Goal: Task Accomplishment & Management: Manage account settings

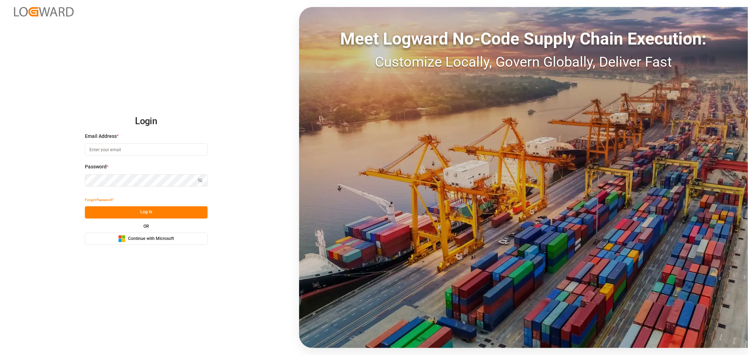
click at [116, 146] on input at bounding box center [146, 149] width 123 height 12
click at [0, 355] on com-1password-button at bounding box center [0, 355] width 0 height 0
type input "[PERSON_NAME][DOMAIN_NAME][EMAIL_ADDRESS][DOMAIN_NAME]"
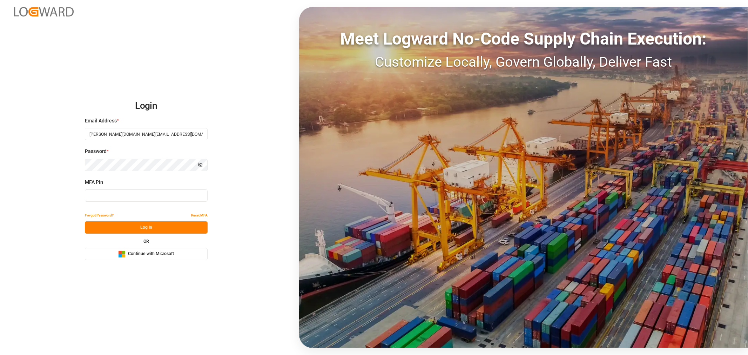
type input "518738"
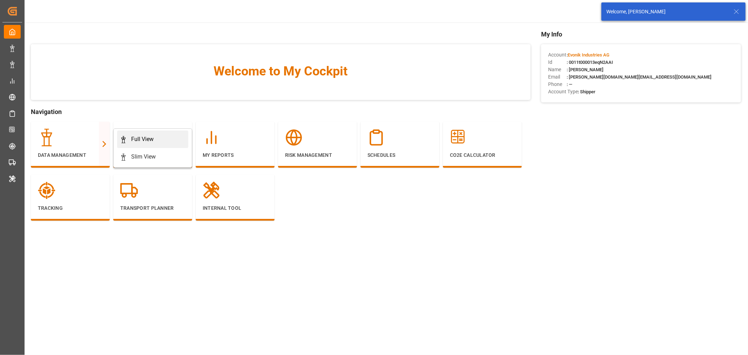
click at [146, 135] on div "Full View" at bounding box center [142, 139] width 22 height 8
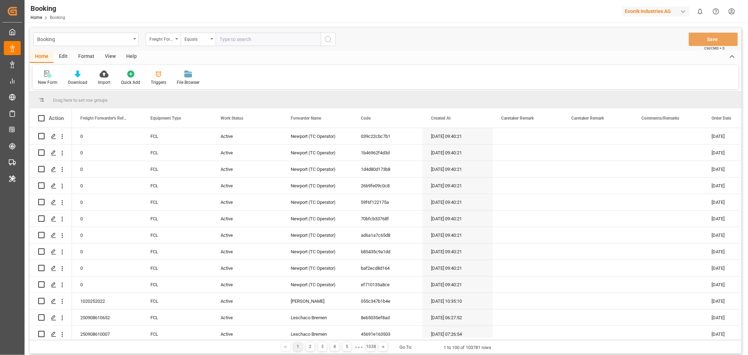
click at [104, 54] on div "View" at bounding box center [110, 57] width 21 height 12
click at [48, 85] on div "Default" at bounding box center [45, 82] width 14 height 6
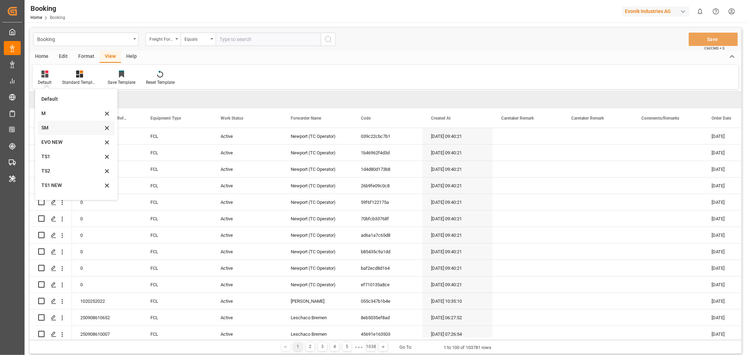
click at [48, 132] on div "SM" at bounding box center [76, 128] width 77 height 14
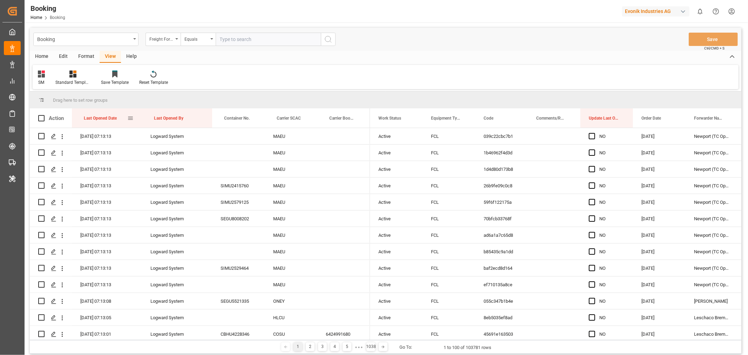
click at [118, 119] on div "Last Opened Date" at bounding box center [105, 117] width 43 height 19
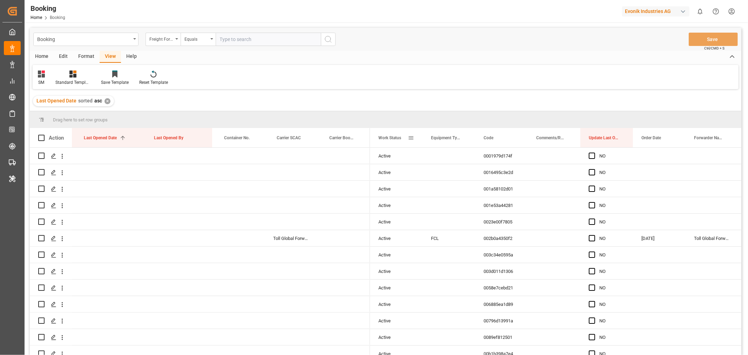
click at [412, 138] on span at bounding box center [411, 138] width 6 height 6
click at [85, 54] on div "Format" at bounding box center [86, 57] width 27 height 12
click at [47, 83] on div "Filter Rows" at bounding box center [48, 82] width 21 height 6
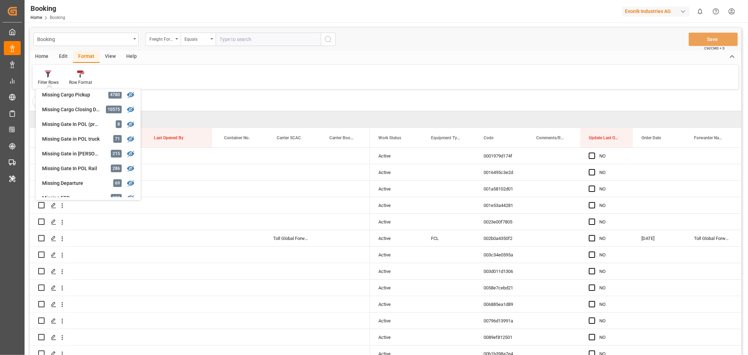
scroll to position [78, 0]
click at [81, 166] on div "Booking Freight Forwarder's Reference No. Equals Save Ctrl/CMD + S Home Edit Fo…" at bounding box center [386, 201] width 712 height 346
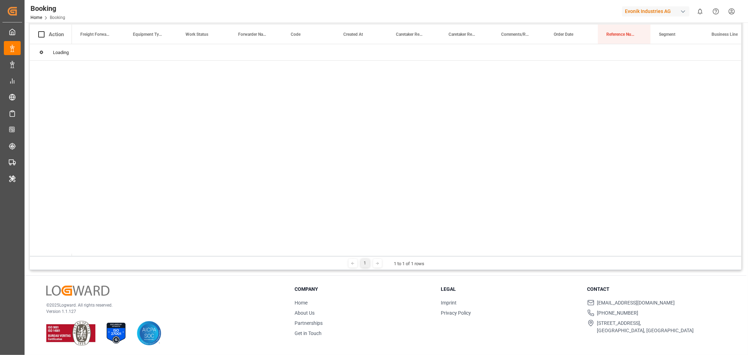
scroll to position [26, 0]
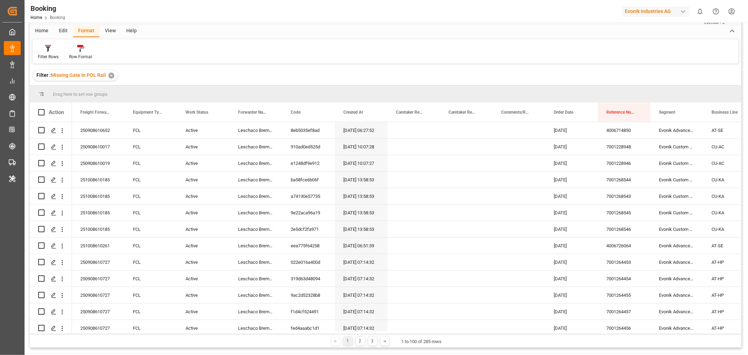
click at [110, 33] on div "View" at bounding box center [110, 31] width 21 height 12
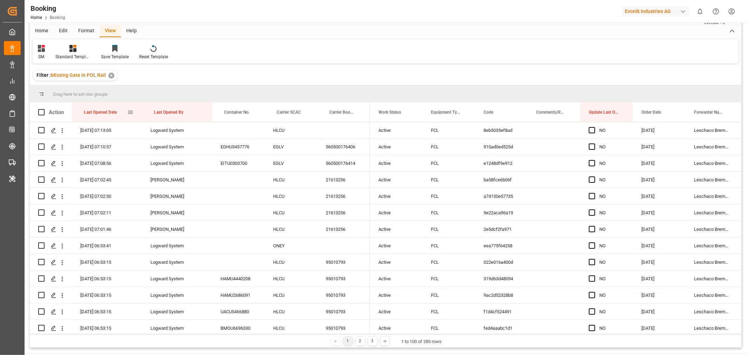
click at [118, 112] on div "Last Opened Date" at bounding box center [105, 111] width 43 height 19
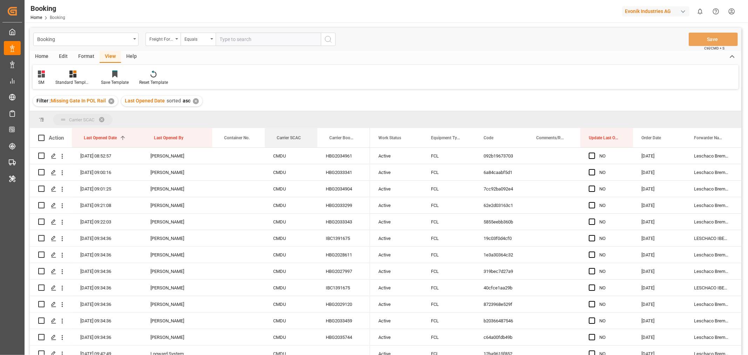
drag, startPoint x: 285, startPoint y: 138, endPoint x: 283, endPoint y: 124, distance: 14.1
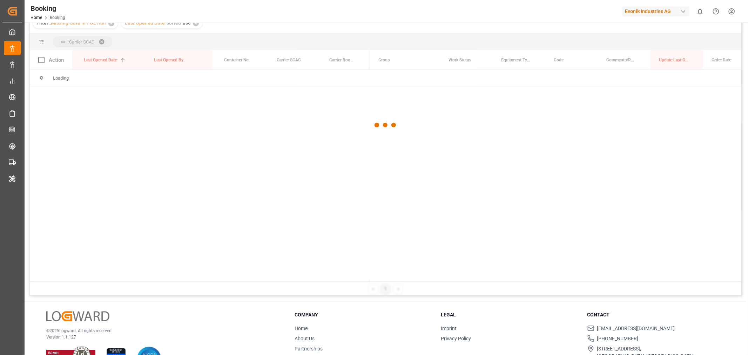
scroll to position [39, 0]
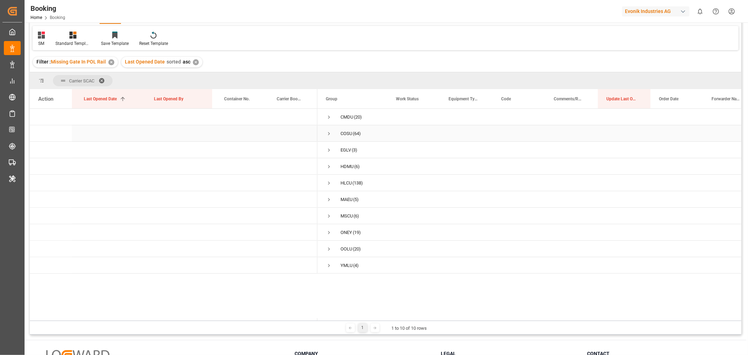
click at [329, 134] on span "Press SPACE to select this row." at bounding box center [329, 133] width 6 height 6
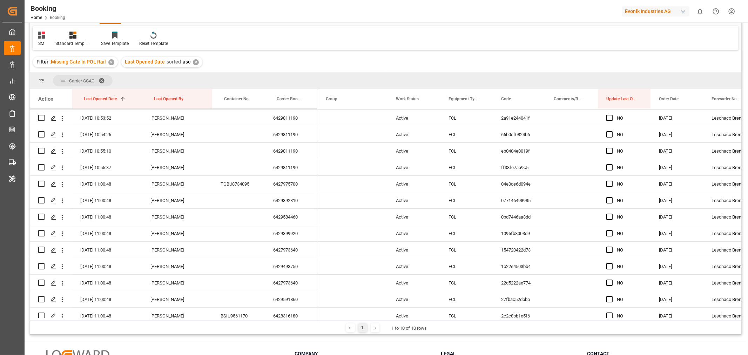
scroll to position [0, 0]
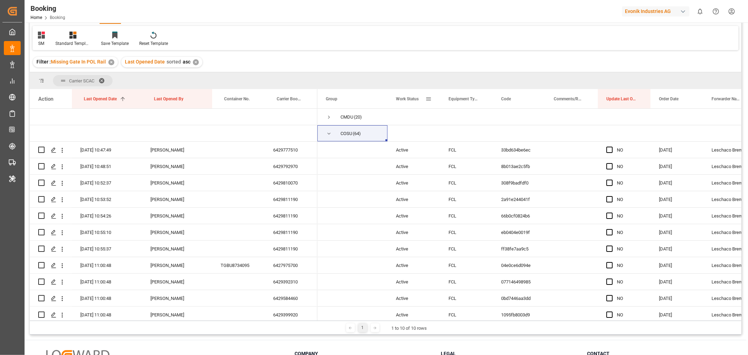
click at [428, 99] on span at bounding box center [428, 99] width 6 height 6
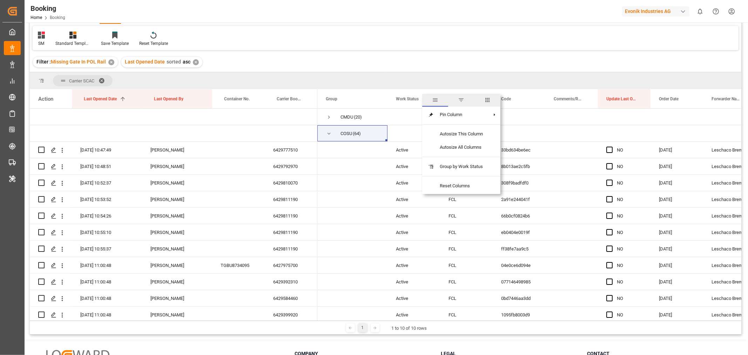
click at [492, 101] on span "columns" at bounding box center [487, 100] width 26 height 13
click at [431, 135] on input "Freight Forwarder's Reference No. column toggle visibility (hidden)" at bounding box center [429, 136] width 6 height 6
checkbox input "true"
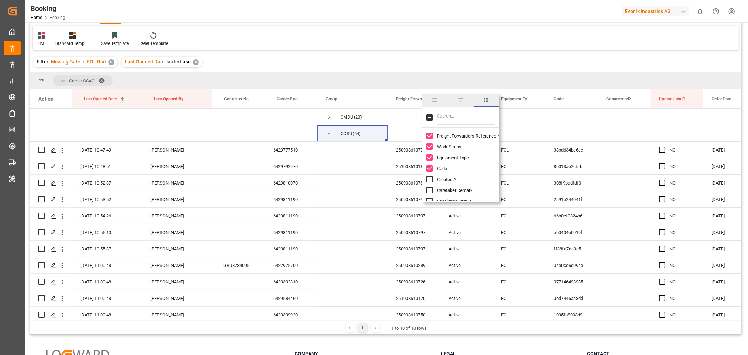
click at [442, 62] on div "Filter : Missing Gate In POL Rail ✕ Last Opened Date sorted asc ✕" at bounding box center [386, 62] width 712 height 20
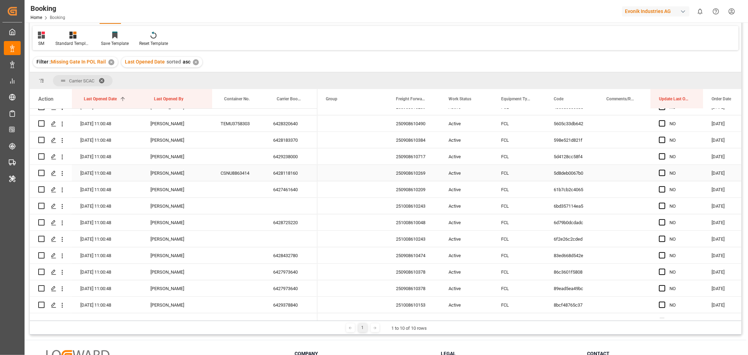
scroll to position [390, 0]
click at [400, 187] on div "251008610243" at bounding box center [413, 189] width 53 height 16
click at [531, 98] on span at bounding box center [534, 99] width 6 height 6
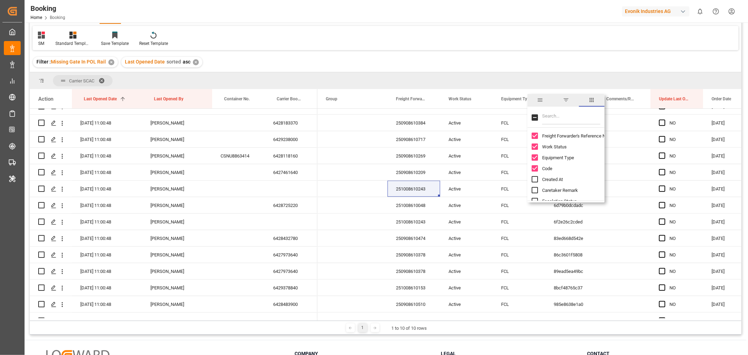
click at [534, 180] on input "Created At column toggle visibility (hidden)" at bounding box center [535, 179] width 6 height 6
checkbox input "true"
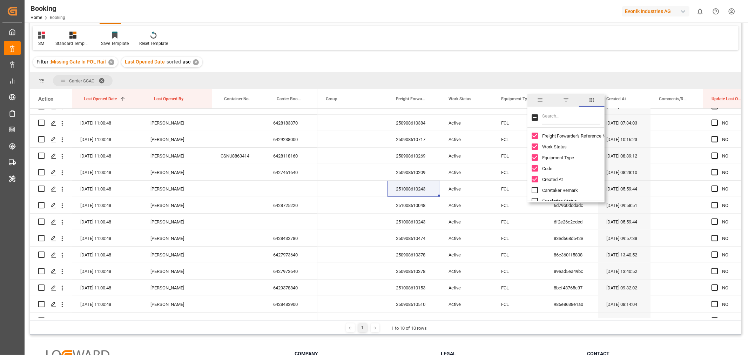
click at [517, 60] on div "Filter : Missing Gate In POL Rail ✕ Last Opened Date sorted asc ✕" at bounding box center [386, 62] width 712 height 20
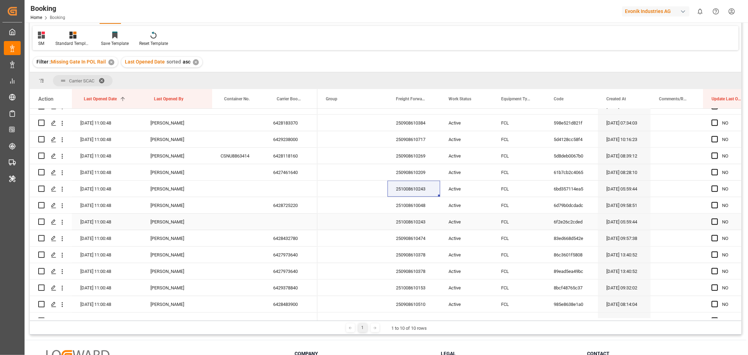
click at [405, 218] on div "251008610243" at bounding box center [413, 222] width 53 height 16
click at [567, 43] on div "SM Standard Templates Save Template Reset Template" at bounding box center [386, 38] width 706 height 24
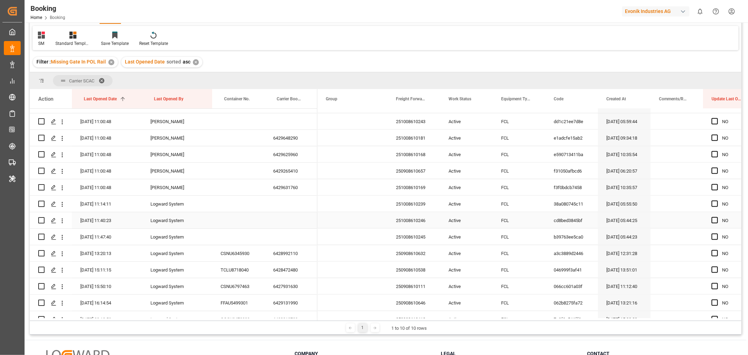
scroll to position [818, 0]
click at [407, 223] on div "251008610239" at bounding box center [413, 222] width 53 height 16
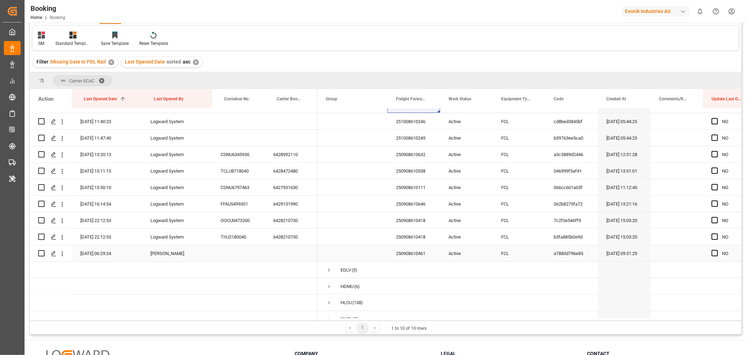
click at [421, 254] on div "250908610461" at bounding box center [413, 253] width 53 height 16
click at [286, 177] on div "6428472480" at bounding box center [291, 171] width 53 height 16
click at [287, 237] on div "6428210730" at bounding box center [291, 237] width 53 height 16
click at [289, 220] on div "6428210730" at bounding box center [291, 220] width 53 height 16
click at [311, 214] on div "6428210730" at bounding box center [291, 220] width 53 height 16
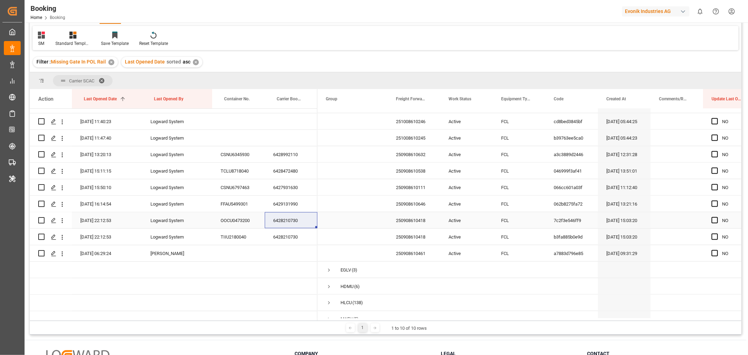
scroll to position [896, 0]
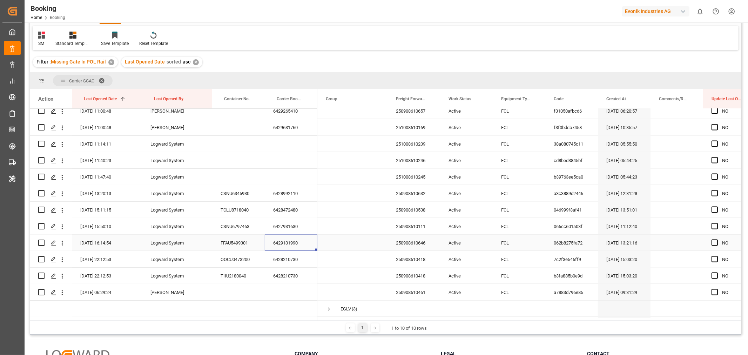
click at [302, 241] on div "6429131990" at bounding box center [291, 243] width 53 height 16
click at [298, 227] on div "6427931630" at bounding box center [291, 226] width 53 height 16
click at [301, 226] on div "6427931630" at bounding box center [291, 226] width 53 height 16
